Goal: Task Accomplishment & Management: Use online tool/utility

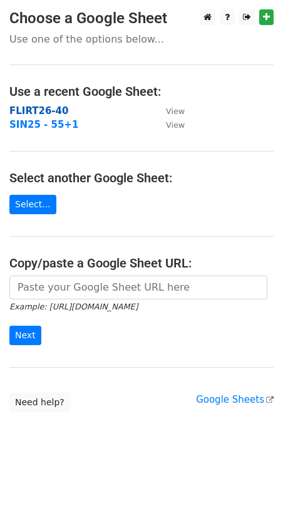
click at [46, 111] on strong "FLIRT26-40" at bounding box center [38, 110] width 59 height 11
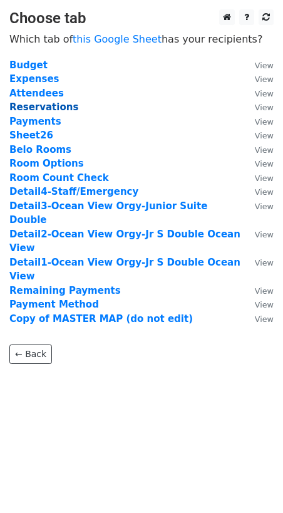
click at [46, 105] on strong "Reservations" at bounding box center [43, 107] width 69 height 11
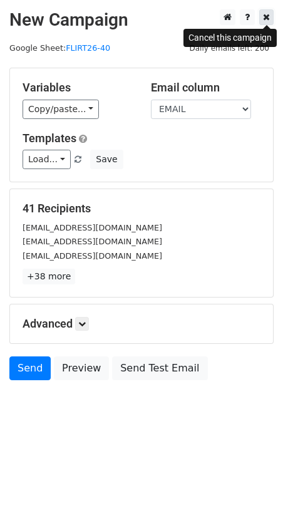
click at [267, 16] on icon at bounding box center [266, 17] width 7 height 9
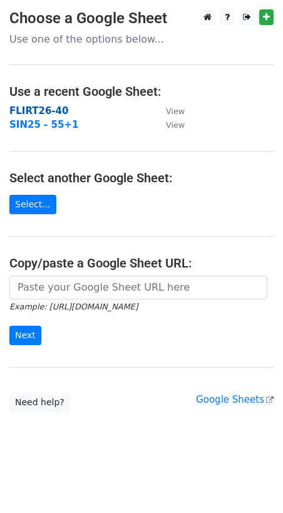
click at [32, 112] on strong "FLIRT26-40" at bounding box center [38, 110] width 59 height 11
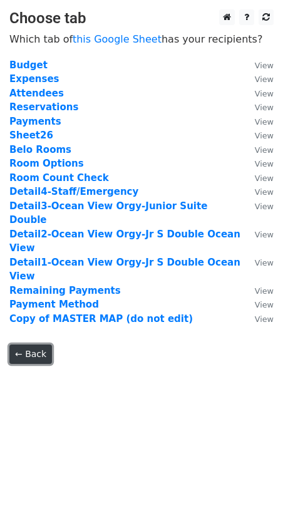
click at [38, 345] on link "← Back" at bounding box center [30, 354] width 43 height 19
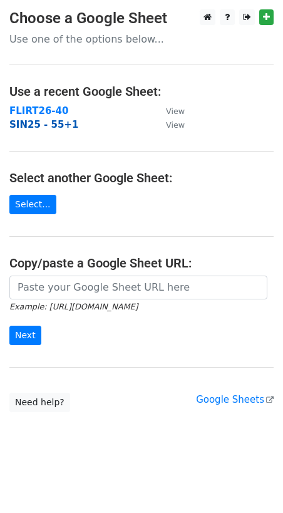
click at [23, 125] on strong "SIN25 - 55+1" at bounding box center [43, 124] width 69 height 11
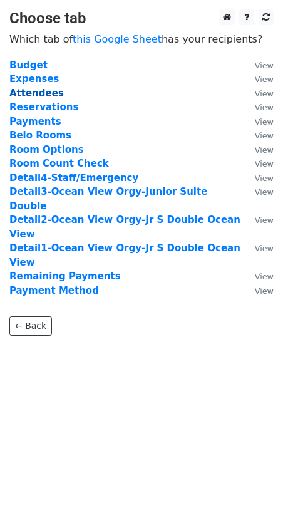
click at [26, 93] on strong "Attendees" at bounding box center [36, 93] width 55 height 11
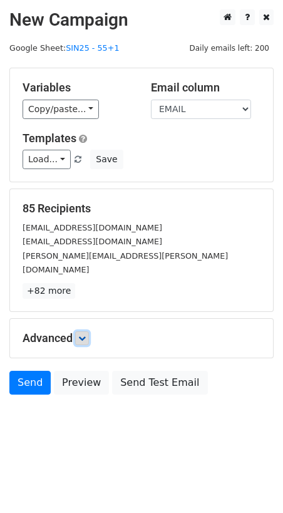
click at [86, 331] on link at bounding box center [82, 338] width 14 height 14
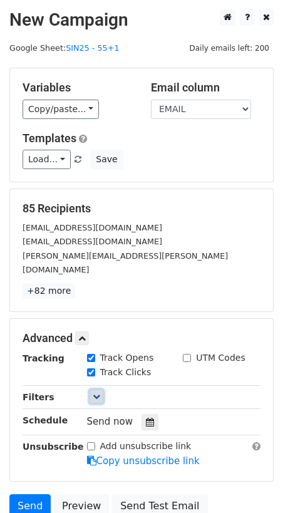
click at [96, 393] on icon at bounding box center [97, 397] width 8 height 8
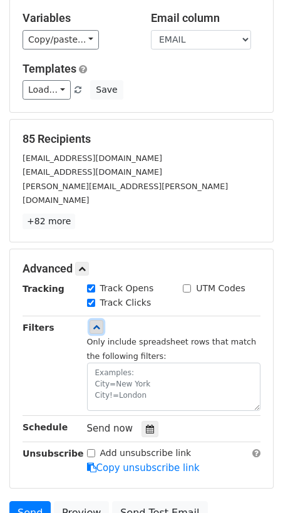
scroll to position [75, 0]
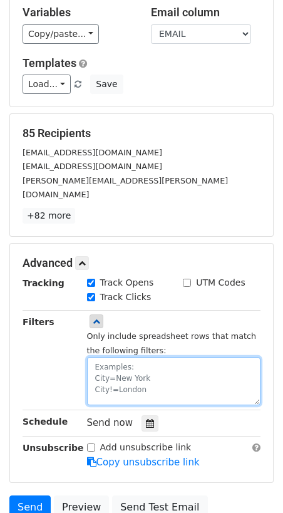
click at [117, 363] on textarea at bounding box center [174, 381] width 174 height 48
type textarea "N"
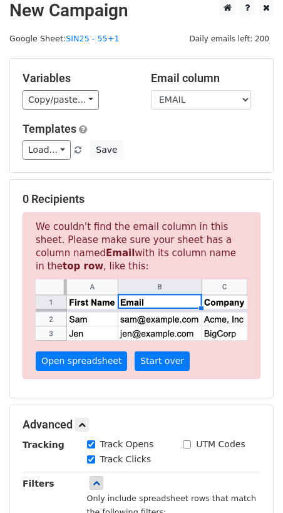
scroll to position [0, 0]
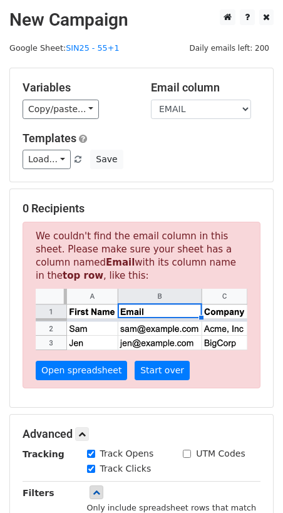
type textarea "FIRST NAME=X"
